Goal: Task Accomplishment & Management: Use online tool/utility

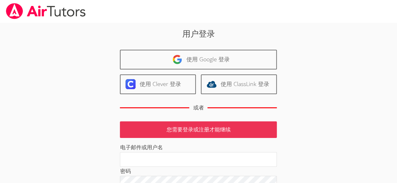
drag, startPoint x: 0, startPoint y: 0, endPoint x: 217, endPoint y: 66, distance: 227.3
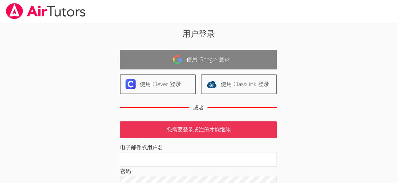
click at [217, 66] on link "使用 Google 登录" at bounding box center [198, 60] width 157 height 20
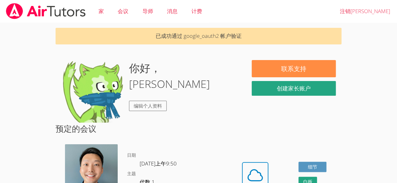
drag, startPoint x: 0, startPoint y: 0, endPoint x: 203, endPoint y: 73, distance: 215.9
click at [217, 66] on div "你好，露西 编辑个人资料" at bounding box center [150, 91] width 179 height 63
drag, startPoint x: 172, startPoint y: 107, endPoint x: 166, endPoint y: 109, distance: 6.8
click at [166, 109] on div "你好，露西 编辑个人资料" at bounding box center [184, 91] width 111 height 63
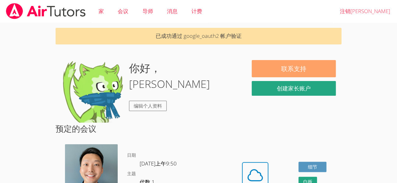
click at [298, 65] on font "联系支持" at bounding box center [293, 68] width 25 height 9
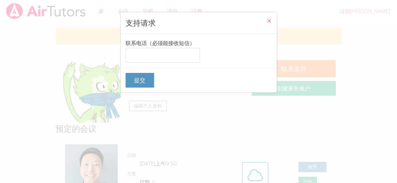
click at [266, 22] on icon "关闭" at bounding box center [268, 20] width 5 height 5
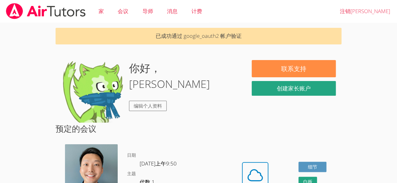
scroll to position [56, 0]
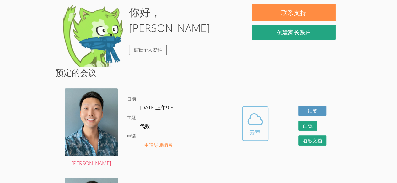
click at [253, 130] on font "云室" at bounding box center [254, 133] width 11 height 8
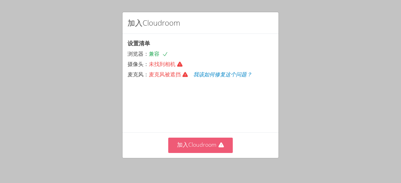
click at [199, 147] on font "加入Cloudroom" at bounding box center [197, 145] width 40 height 8
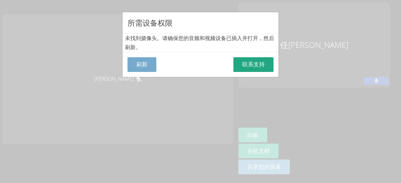
click at [146, 61] on font "刷新" at bounding box center [141, 65] width 11 height 8
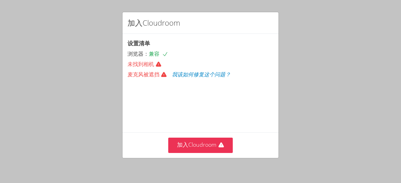
click at [157, 64] on icon at bounding box center [158, 64] width 5 height 5
